Goal: Task Accomplishment & Management: Manage account settings

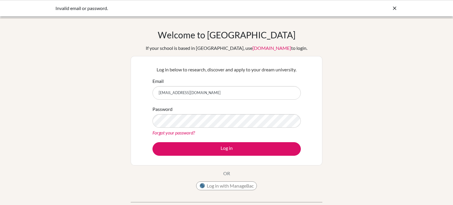
click at [153, 142] on button "Log in" at bounding box center [227, 149] width 148 height 14
type input "[EMAIL_ADDRESS][DOMAIN_NAME]"
click at [153, 142] on button "Log in" at bounding box center [227, 149] width 148 height 14
click at [180, 133] on link "Forgot your password?" at bounding box center [174, 133] width 43 height 6
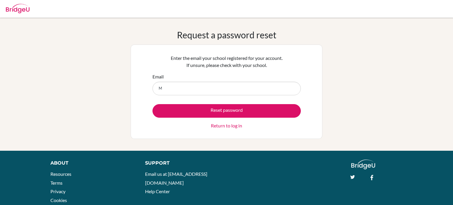
type input "[EMAIL_ADDRESS][DOMAIN_NAME]"
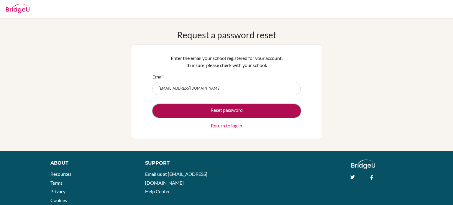
click at [188, 108] on button "Reset password" at bounding box center [227, 111] width 148 height 14
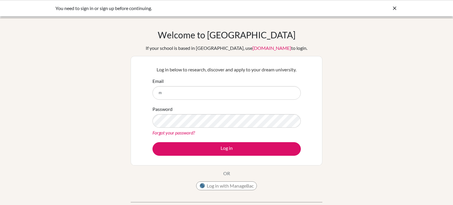
type input "[EMAIL_ADDRESS][DOMAIN_NAME]"
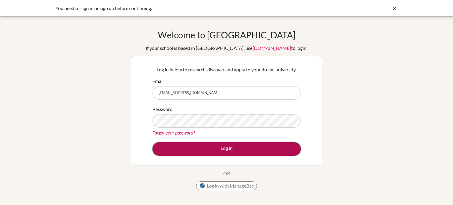
click at [208, 155] on button "Log in" at bounding box center [227, 149] width 148 height 14
click at [182, 143] on button "Log in" at bounding box center [227, 149] width 148 height 14
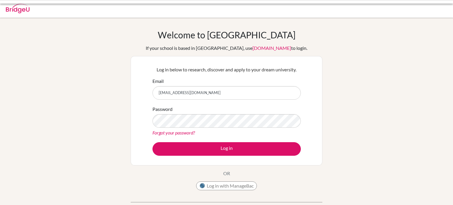
click at [188, 135] on link "Forgot your password?" at bounding box center [174, 133] width 43 height 6
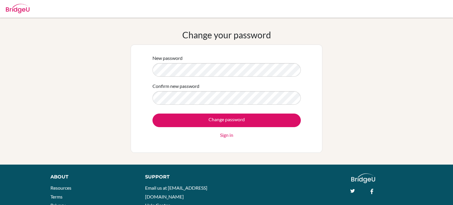
click at [153, 114] on input "Change password" at bounding box center [227, 121] width 148 height 14
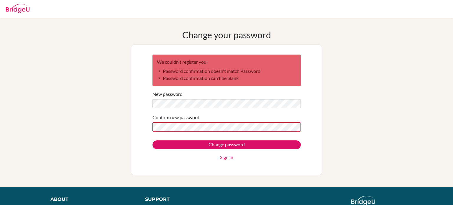
click at [175, 156] on div "Change password Sign in" at bounding box center [227, 151] width 148 height 20
click at [175, 154] on div "Change password Sign in" at bounding box center [227, 151] width 148 height 20
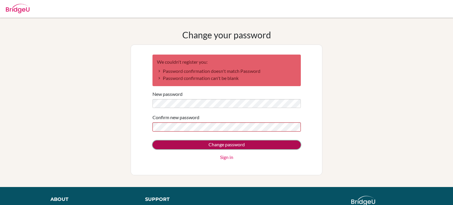
click at [169, 148] on input "Change password" at bounding box center [227, 145] width 148 height 9
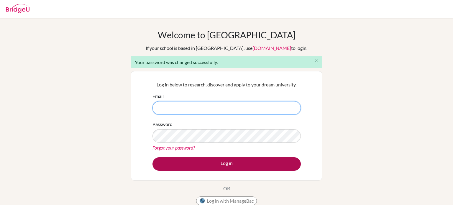
type input "[EMAIL_ADDRESS][DOMAIN_NAME]"
click at [225, 161] on button "Log in" at bounding box center [227, 164] width 148 height 14
